Goal: Task Accomplishment & Management: Use online tool/utility

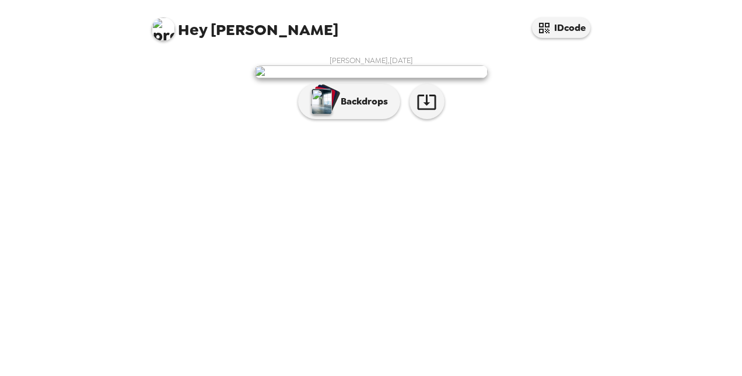
scroll to position [46, 0]
click at [341, 119] on button "Backdrops" at bounding box center [349, 101] width 102 height 35
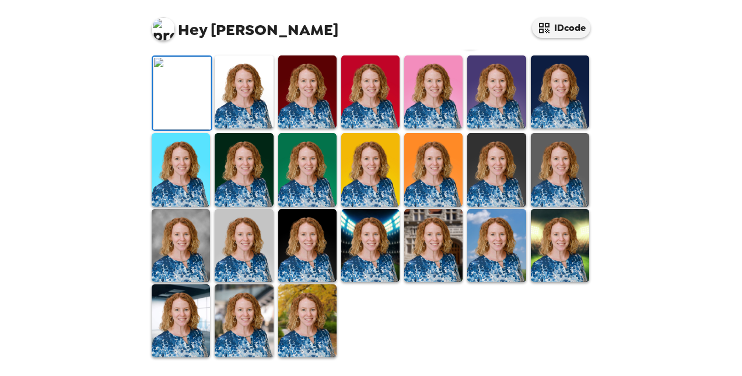
scroll to position [332, 0]
click at [546, 261] on img at bounding box center [560, 245] width 58 height 73
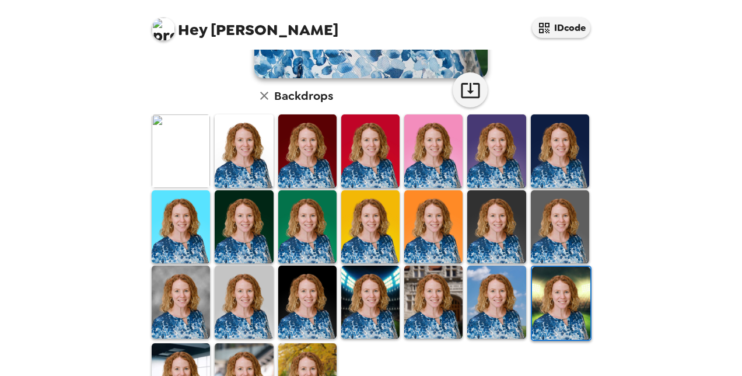
scroll to position [292, 0]
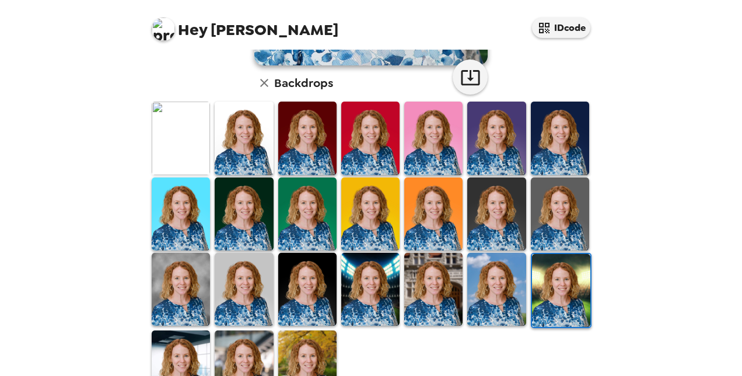
click at [288, 341] on img at bounding box center [307, 366] width 58 height 73
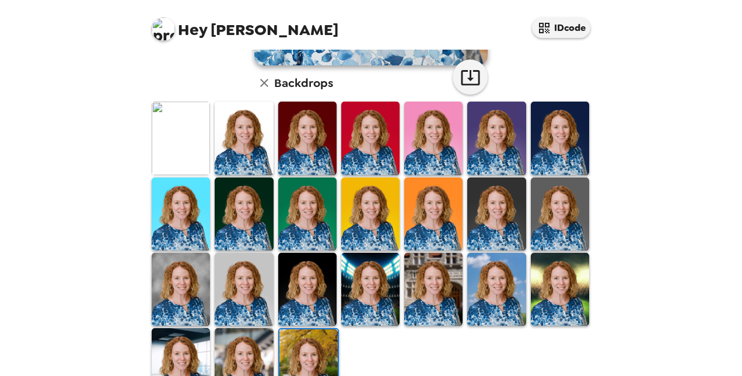
click at [252, 350] on img at bounding box center [244, 364] width 58 height 73
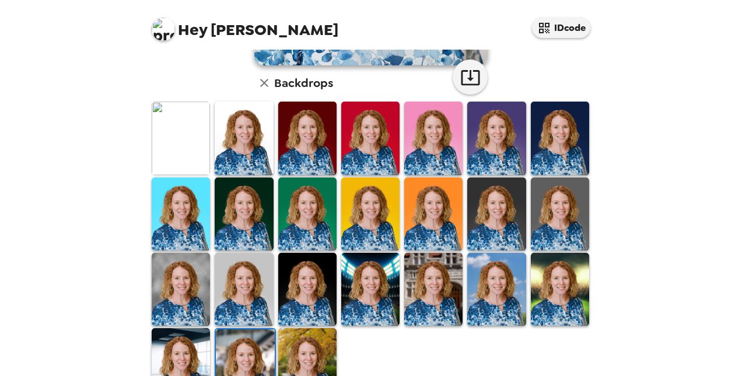
click at [168, 204] on img at bounding box center [181, 213] width 58 height 73
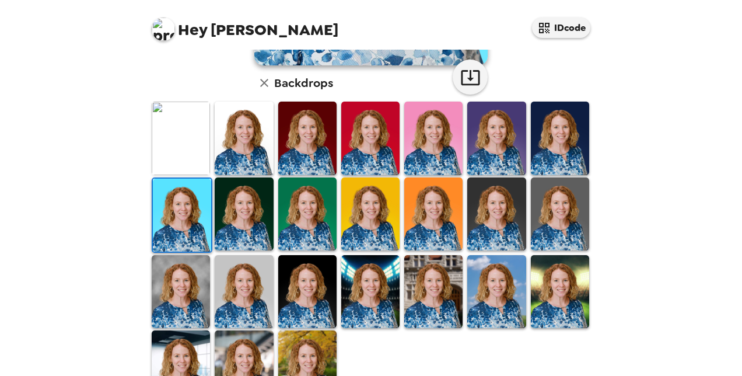
click at [186, 271] on img at bounding box center [181, 291] width 58 height 73
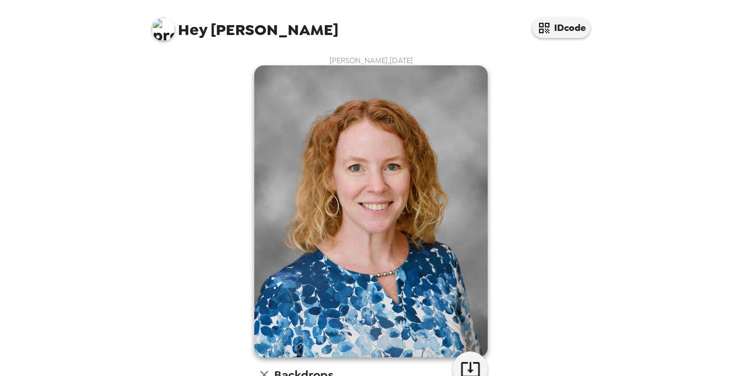
scroll to position [332, 0]
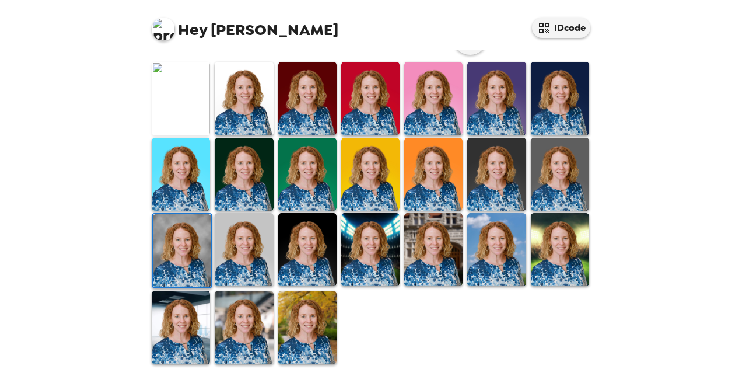
click at [166, 294] on img at bounding box center [181, 327] width 58 height 73
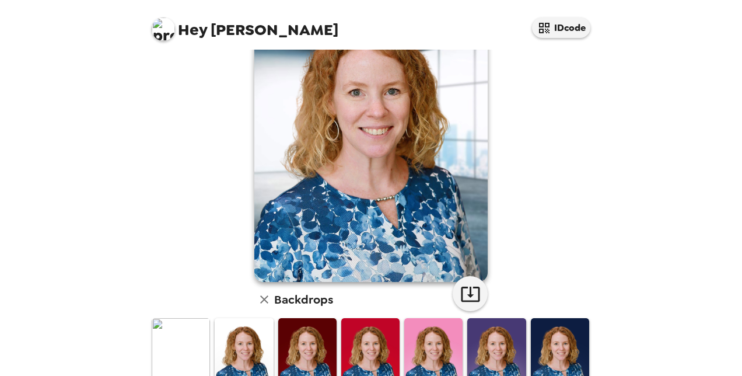
scroll to position [98, 0]
